Goal: Transaction & Acquisition: Purchase product/service

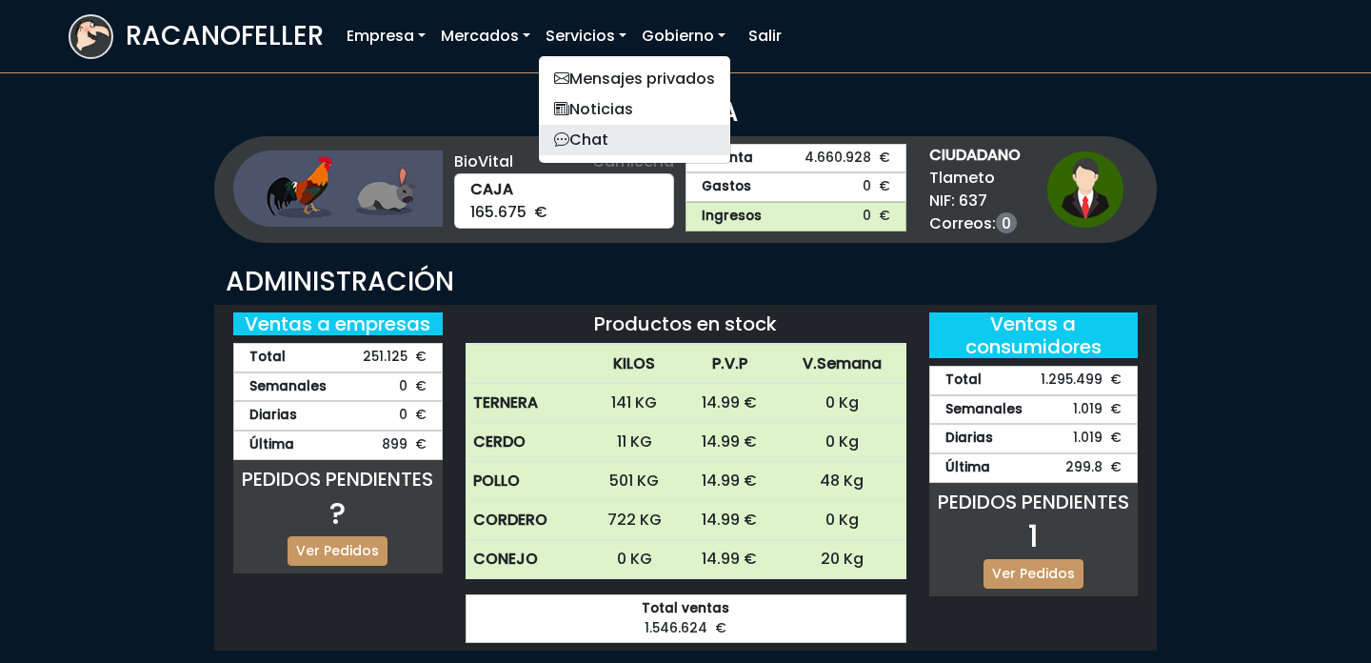
click at [589, 149] on link "Chat" at bounding box center [634, 140] width 191 height 30
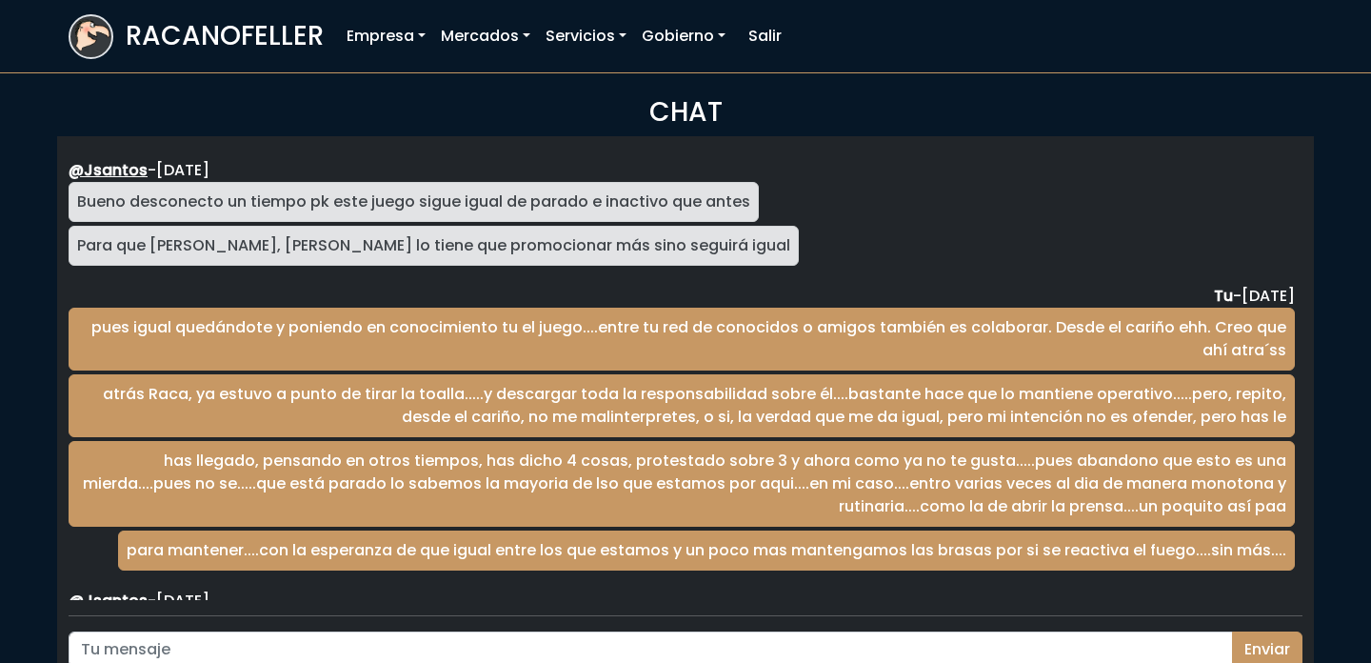
scroll to position [3113, 0]
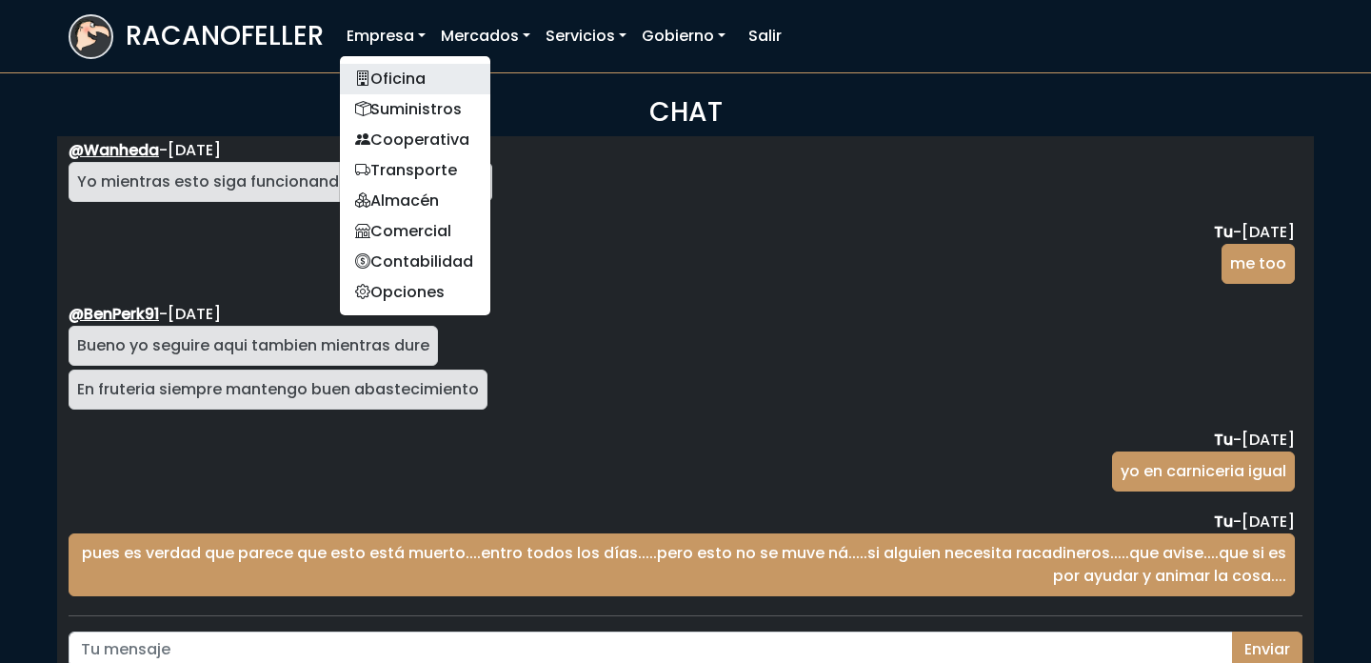
click at [389, 68] on link "Oficina" at bounding box center [415, 79] width 150 height 30
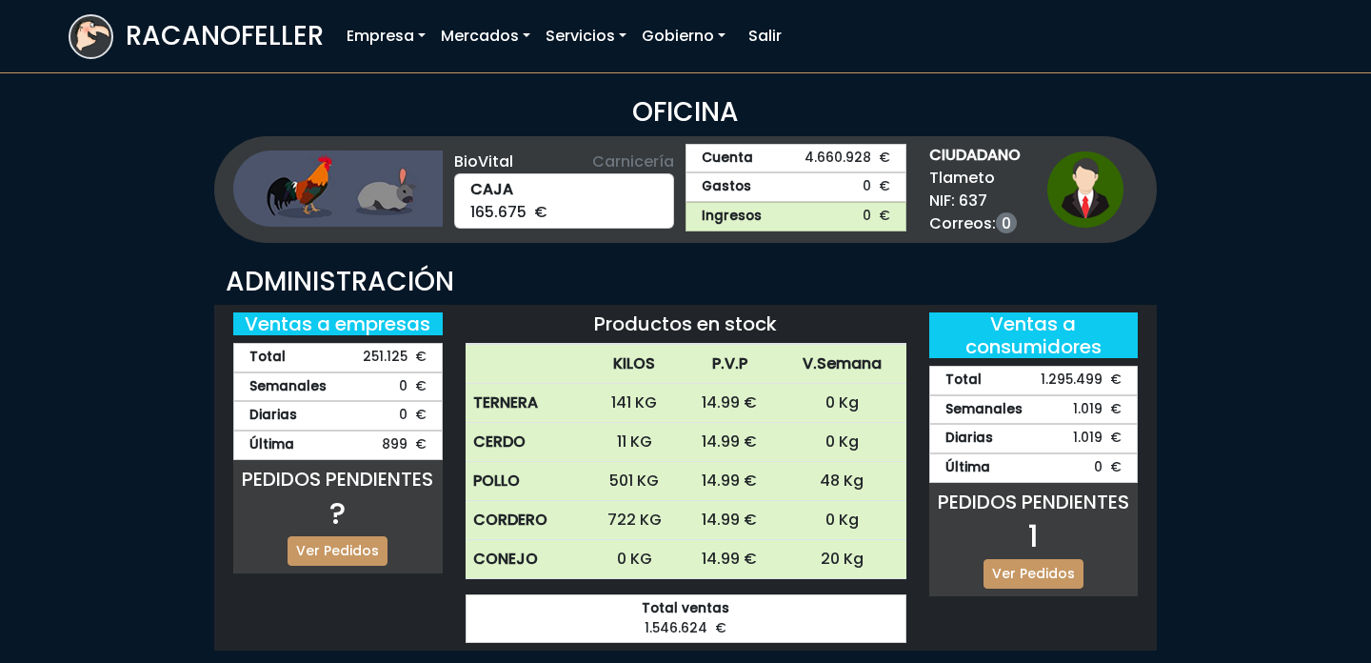
click at [1019, 589] on div "PEDIDOS PENDIENTES 1 Ver Pedidos" at bounding box center [1034, 539] width 210 height 113
click at [1017, 569] on link "Ver Pedidos" at bounding box center [1034, 574] width 100 height 30
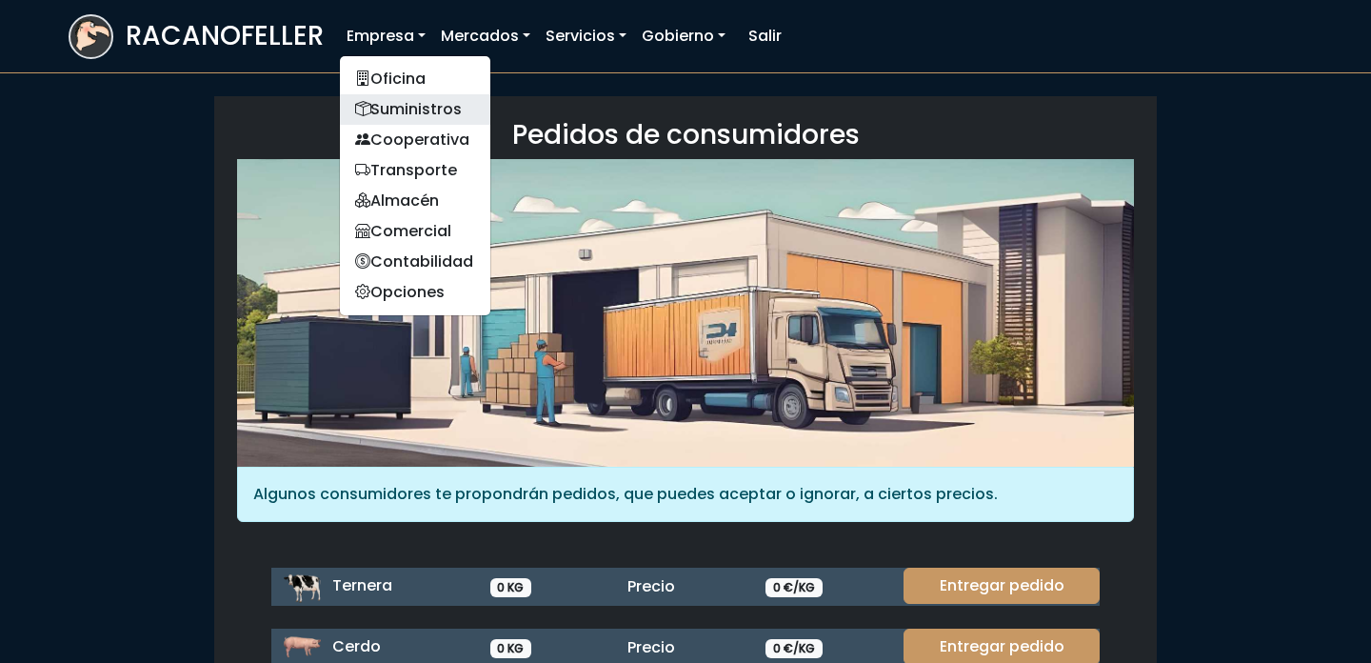
click at [393, 120] on link "Suministros" at bounding box center [415, 109] width 150 height 30
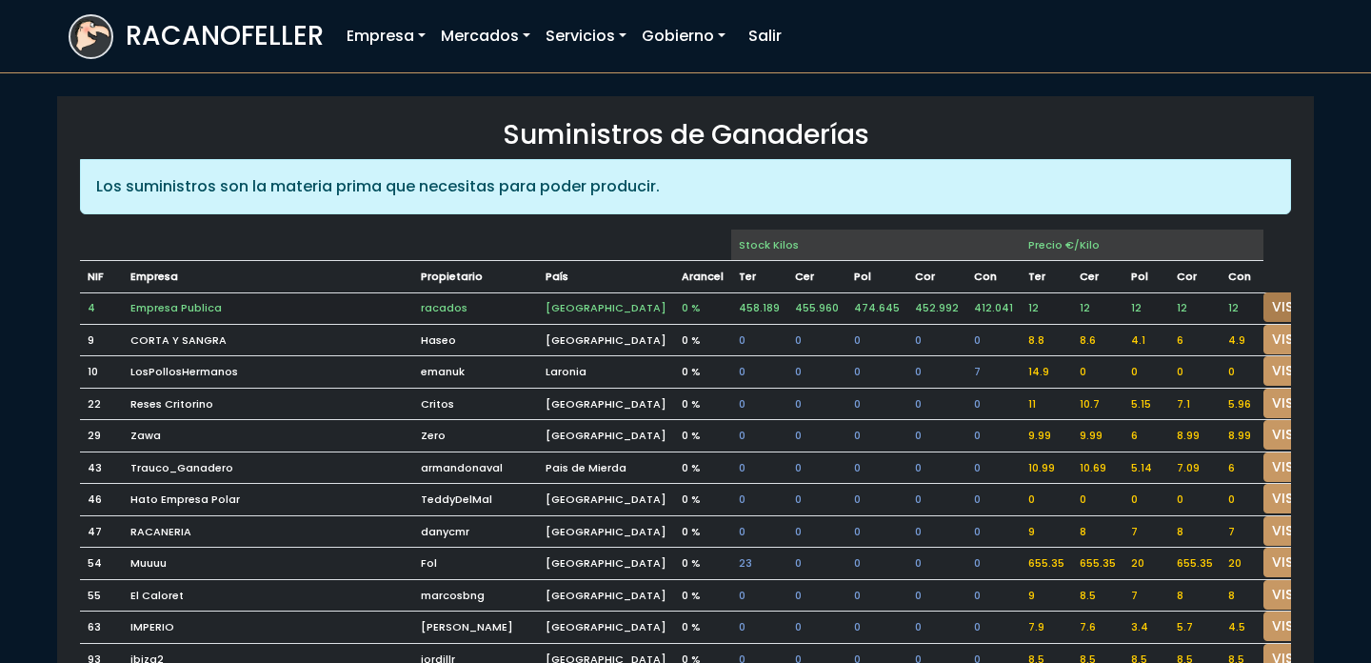
click at [1264, 309] on link "VISITAR" at bounding box center [1298, 307] width 69 height 30
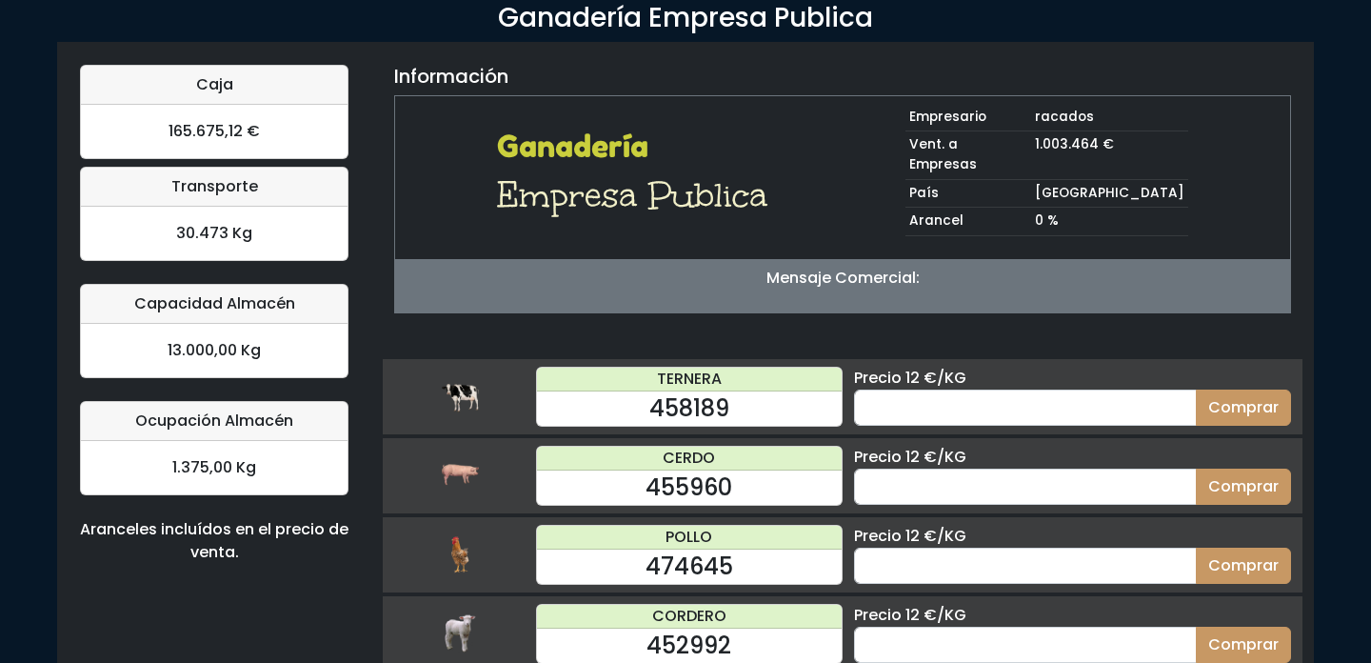
scroll to position [186, 0]
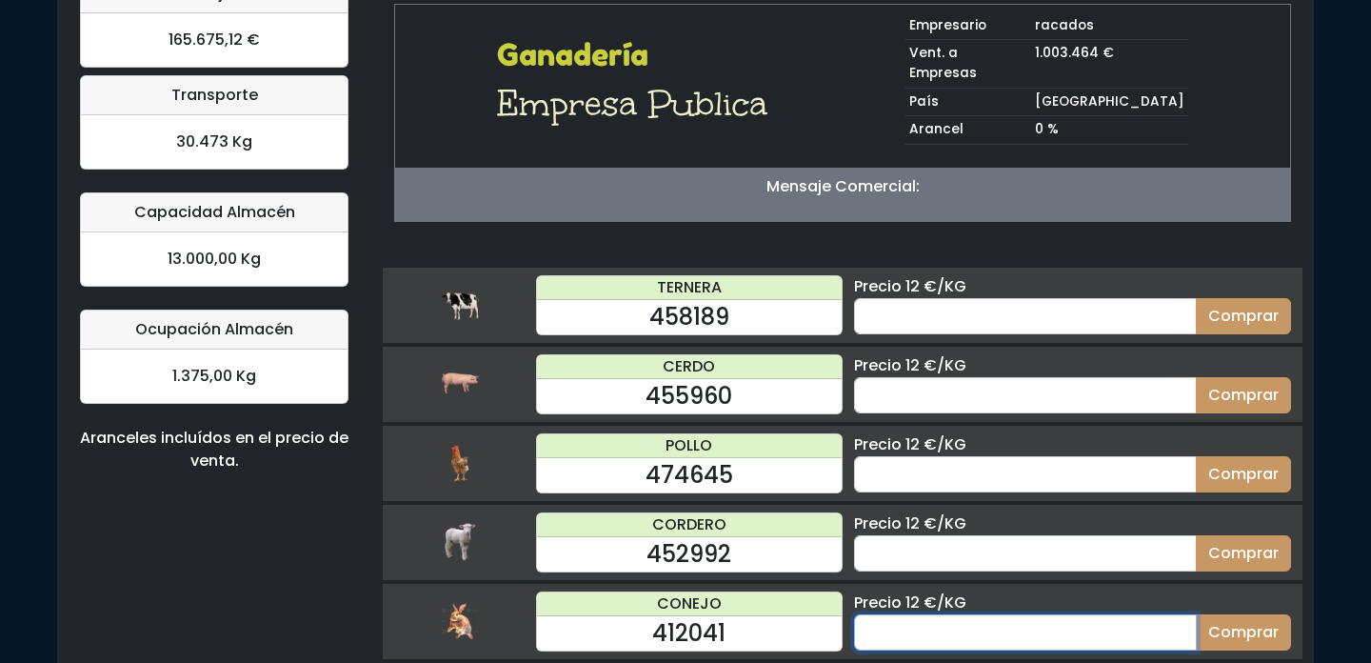
click at [916, 614] on input "number" at bounding box center [1025, 632] width 343 height 36
type input "20"
click at [1196, 614] on button "Comprar" at bounding box center [1243, 632] width 95 height 36
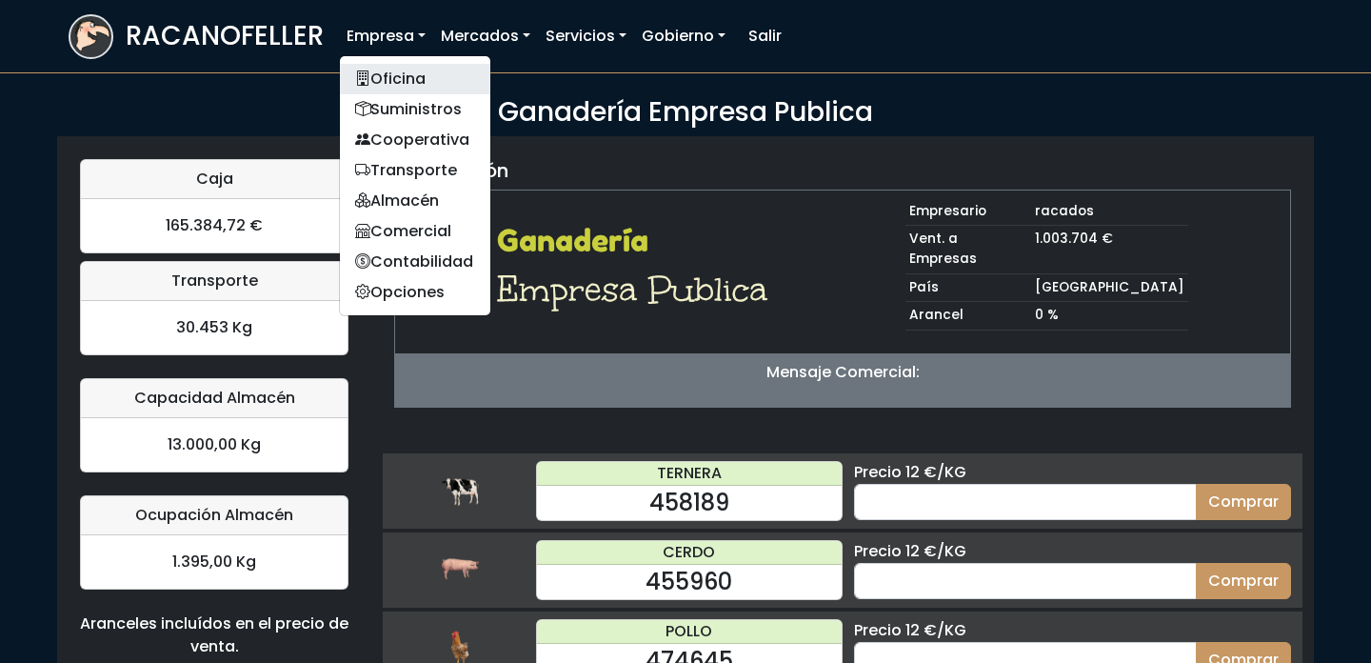
click at [394, 86] on link "Oficina" at bounding box center [415, 79] width 150 height 30
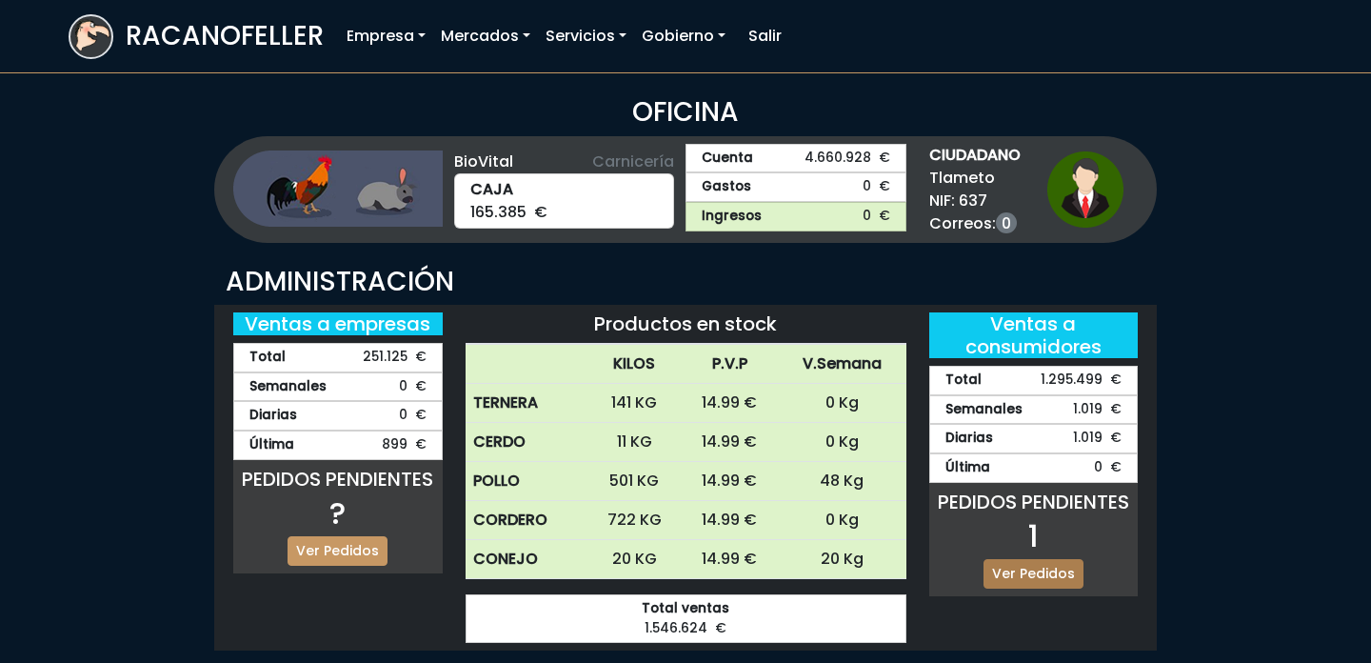
click at [1028, 577] on link "Ver Pedidos" at bounding box center [1034, 574] width 100 height 30
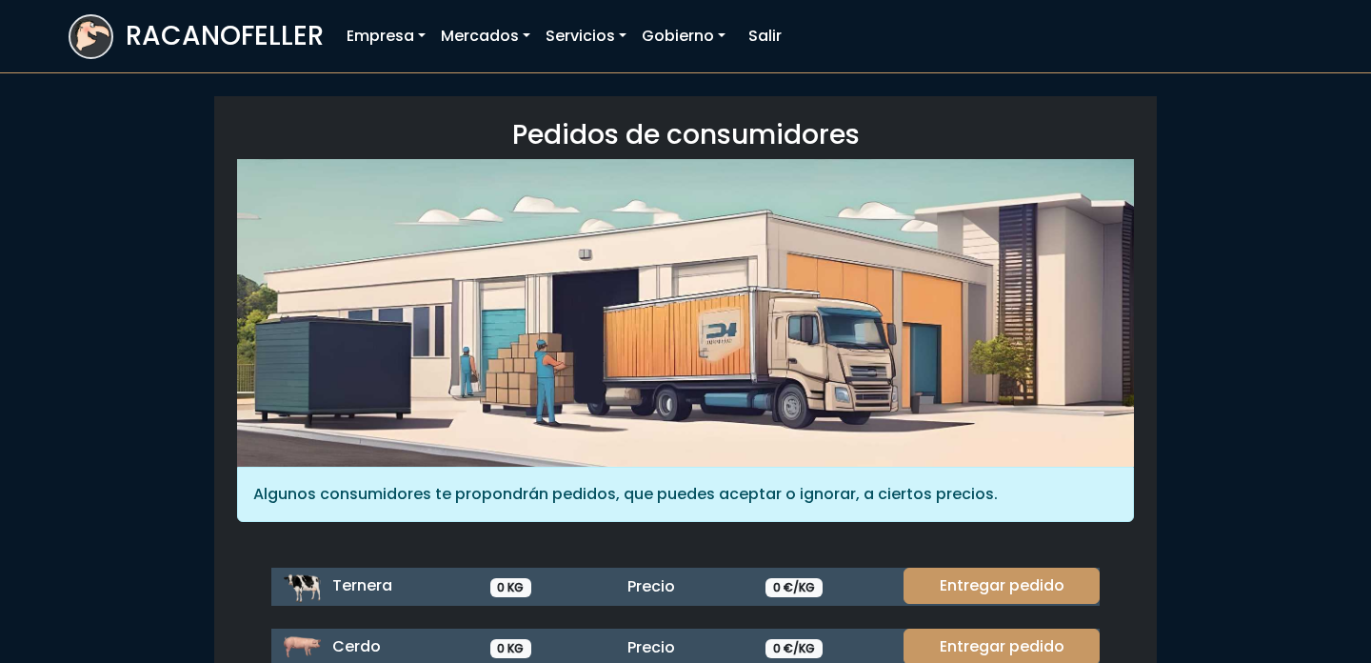
scroll to position [252, 0]
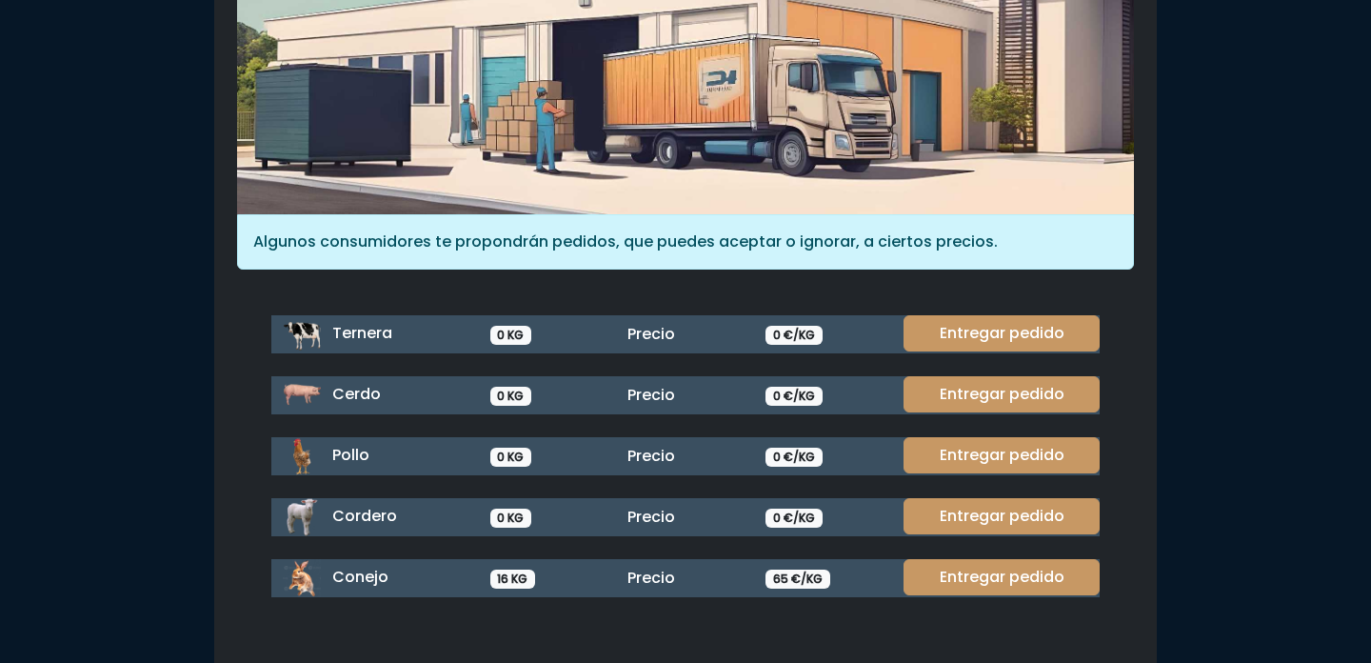
click at [981, 563] on link "Entregar pedido" at bounding box center [1002, 577] width 196 height 36
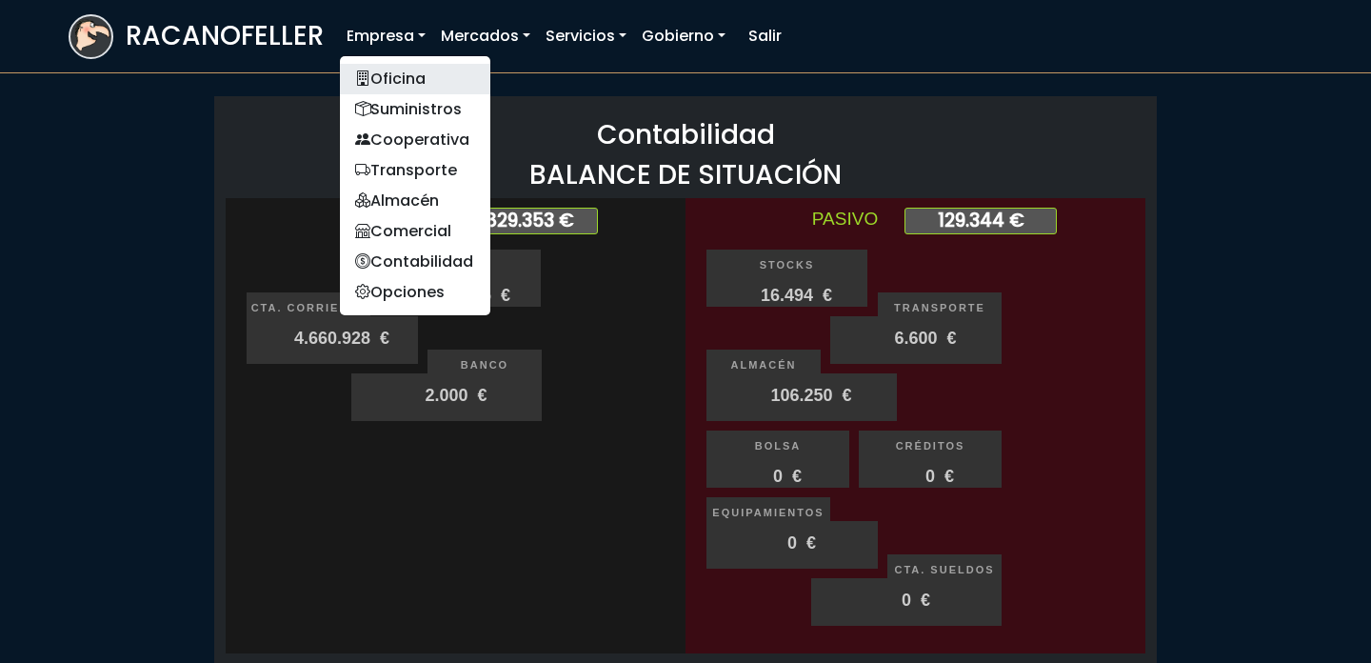
click at [389, 83] on link "Oficina" at bounding box center [415, 79] width 150 height 30
